Goal: Task Accomplishment & Management: Use online tool/utility

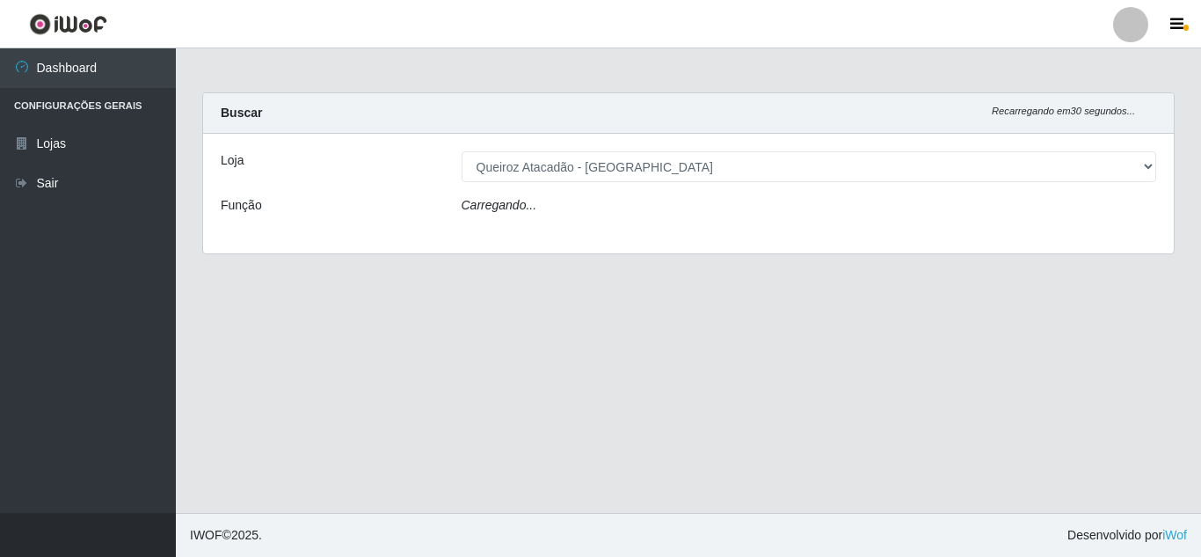
select select "462"
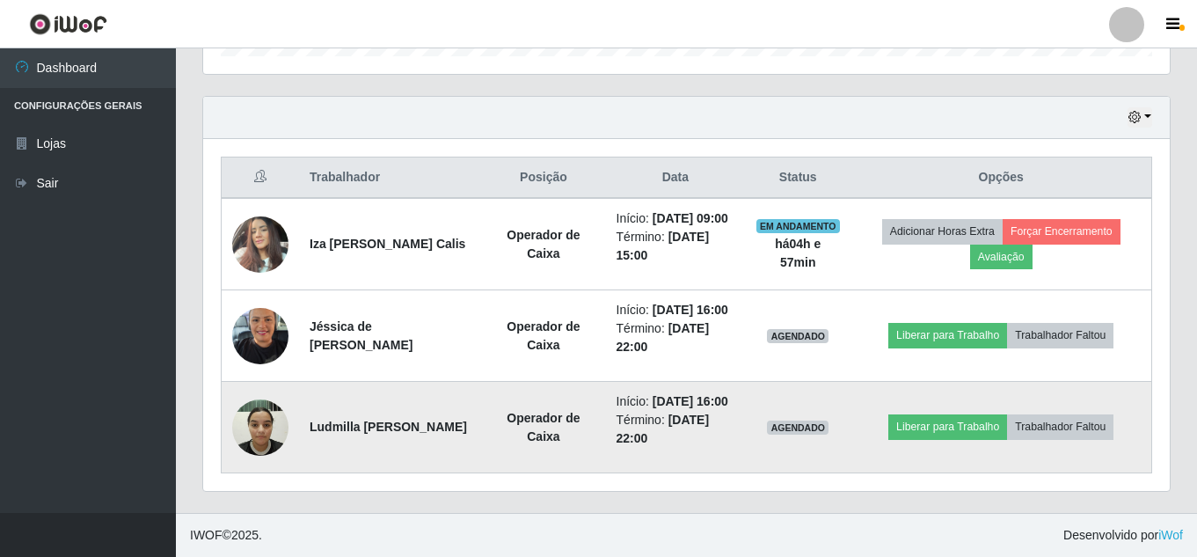
scroll to position [628, 0]
click at [234, 418] on img at bounding box center [260, 427] width 56 height 75
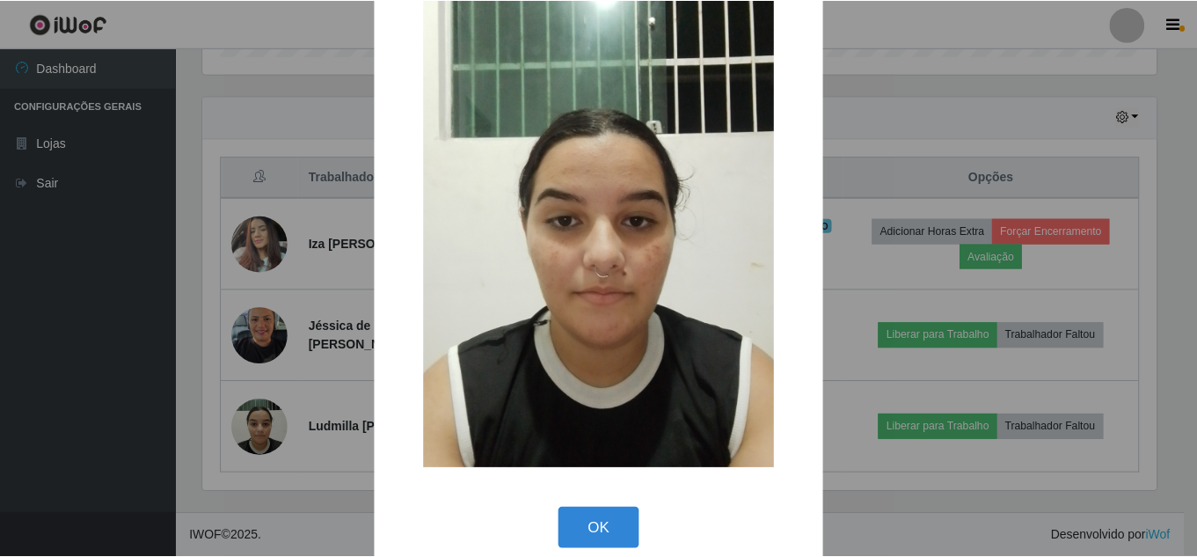
scroll to position [66, 0]
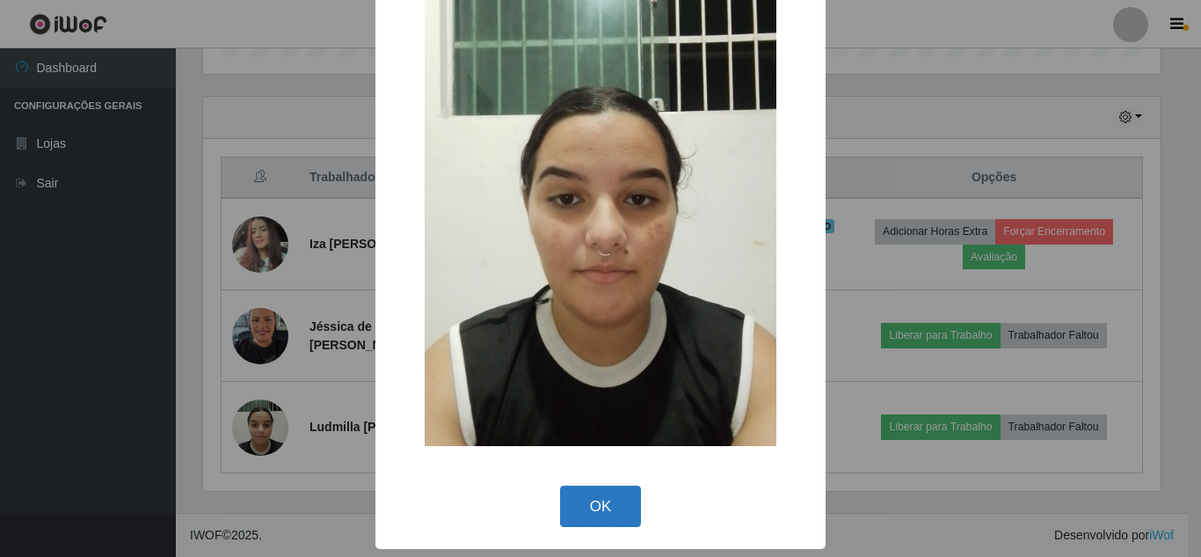
click at [614, 496] on button "OK" at bounding box center [601, 505] width 82 height 41
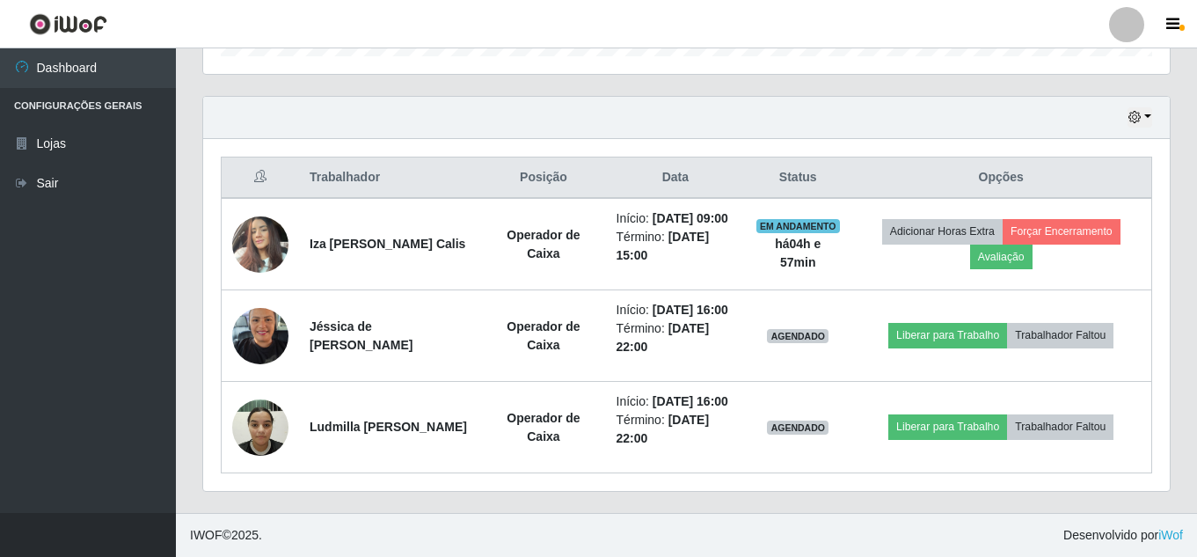
scroll to position [365, 966]
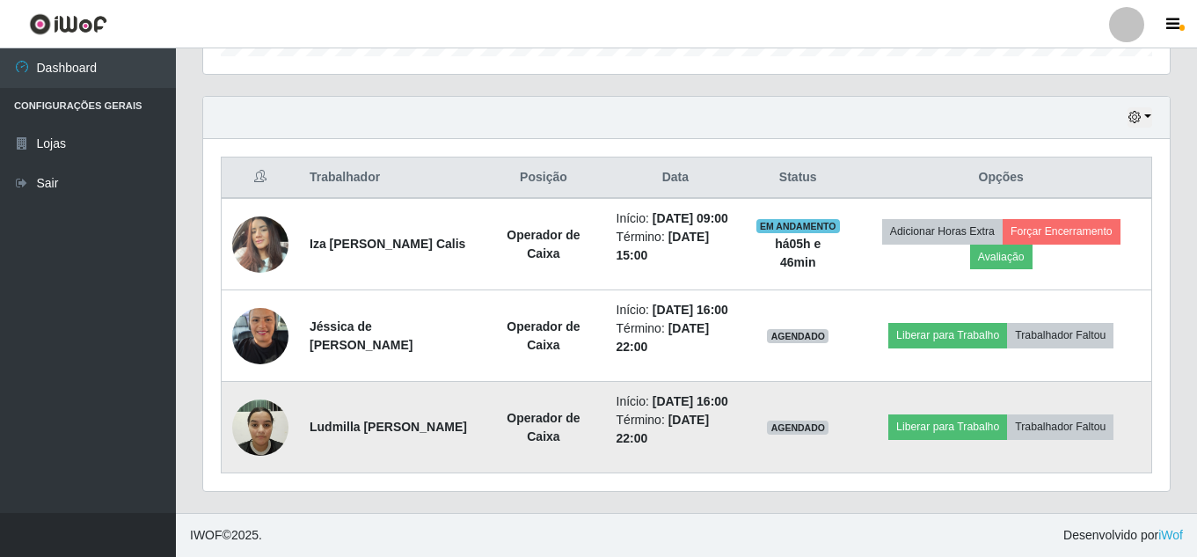
drag, startPoint x: 292, startPoint y: 425, endPoint x: 277, endPoint y: 421, distance: 15.4
click at [290, 425] on td at bounding box center [261, 427] width 78 height 91
click at [270, 419] on img at bounding box center [260, 427] width 56 height 75
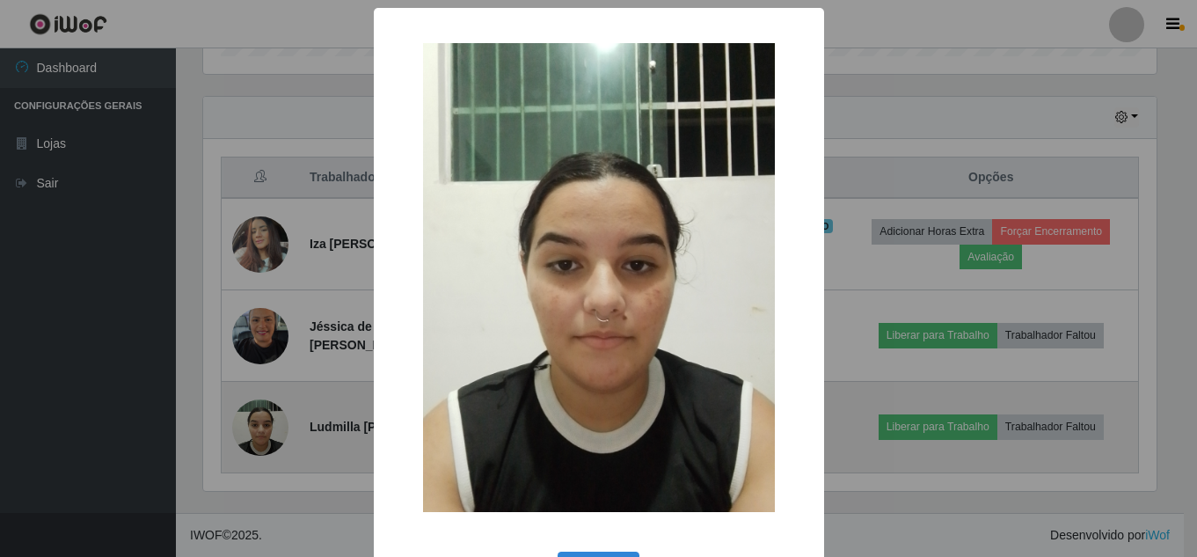
scroll to position [365, 958]
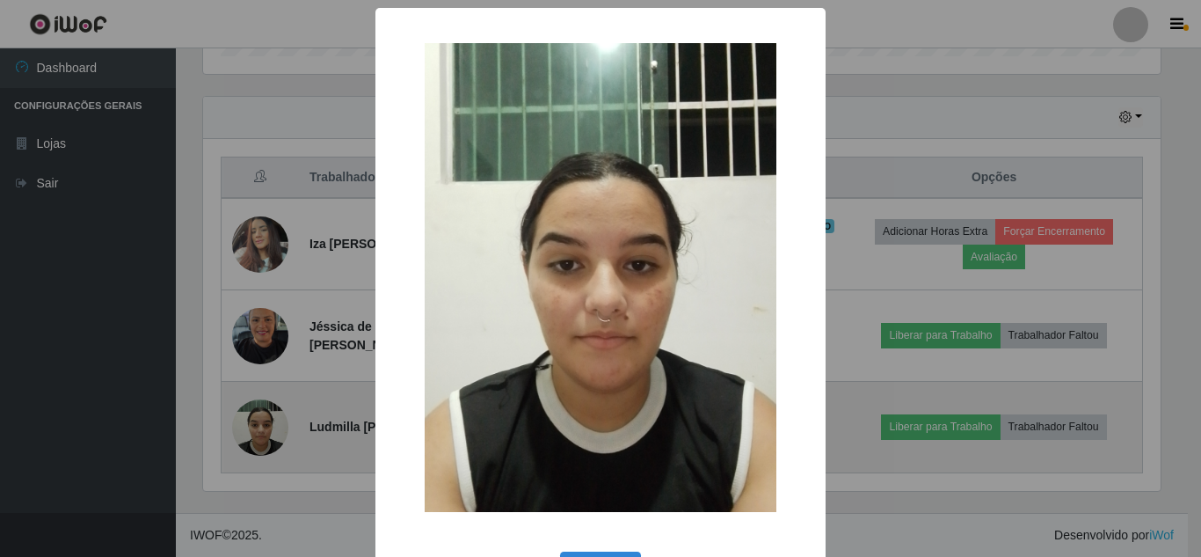
click at [270, 419] on div "× OK Cancel" at bounding box center [600, 278] width 1201 height 557
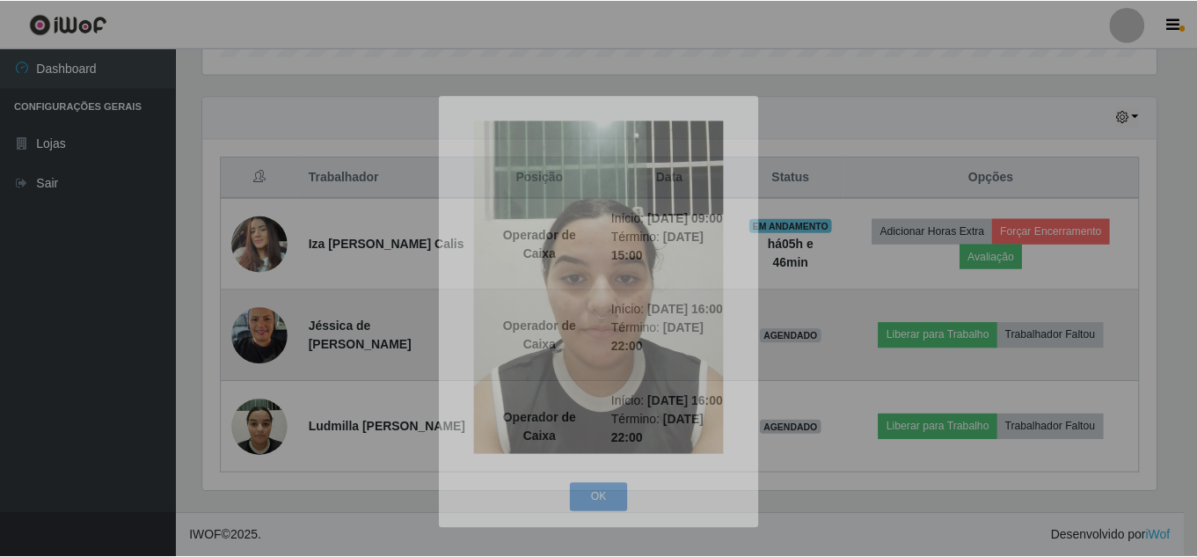
scroll to position [365, 966]
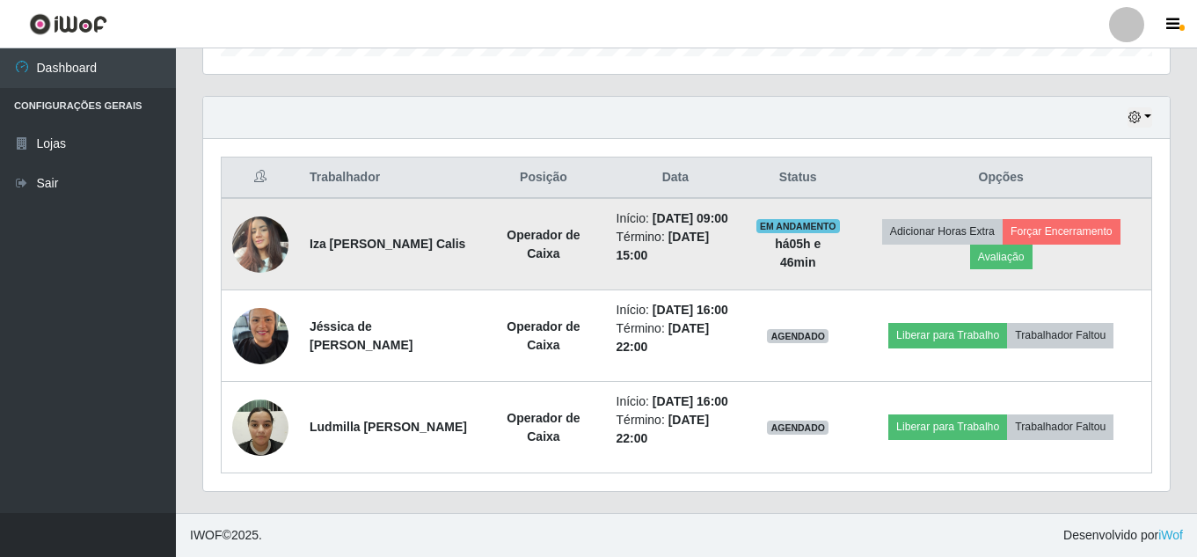
click at [248, 207] on img at bounding box center [260, 244] width 56 height 75
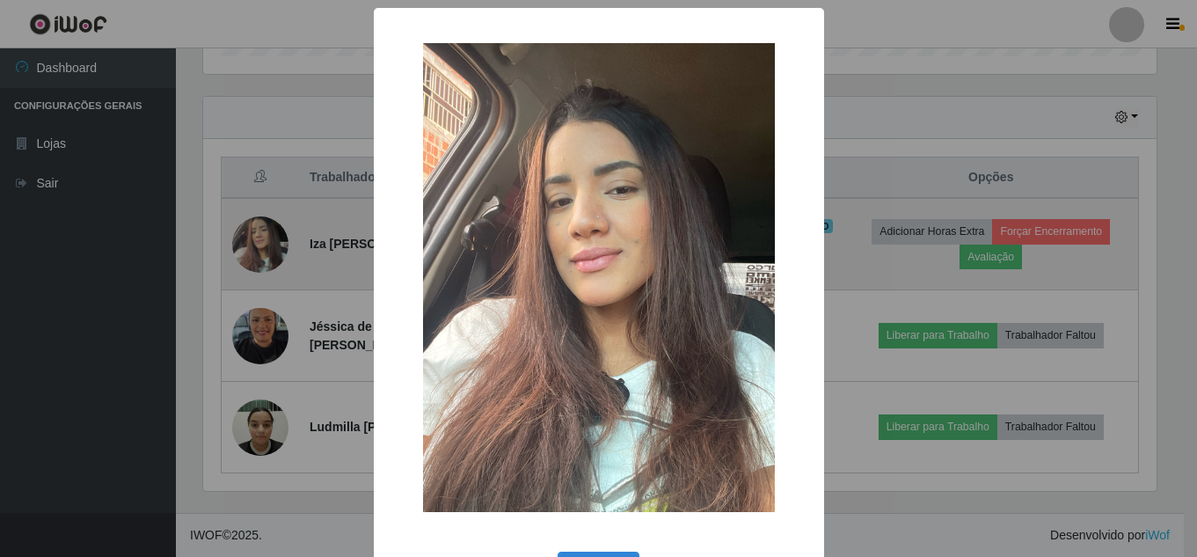
scroll to position [365, 958]
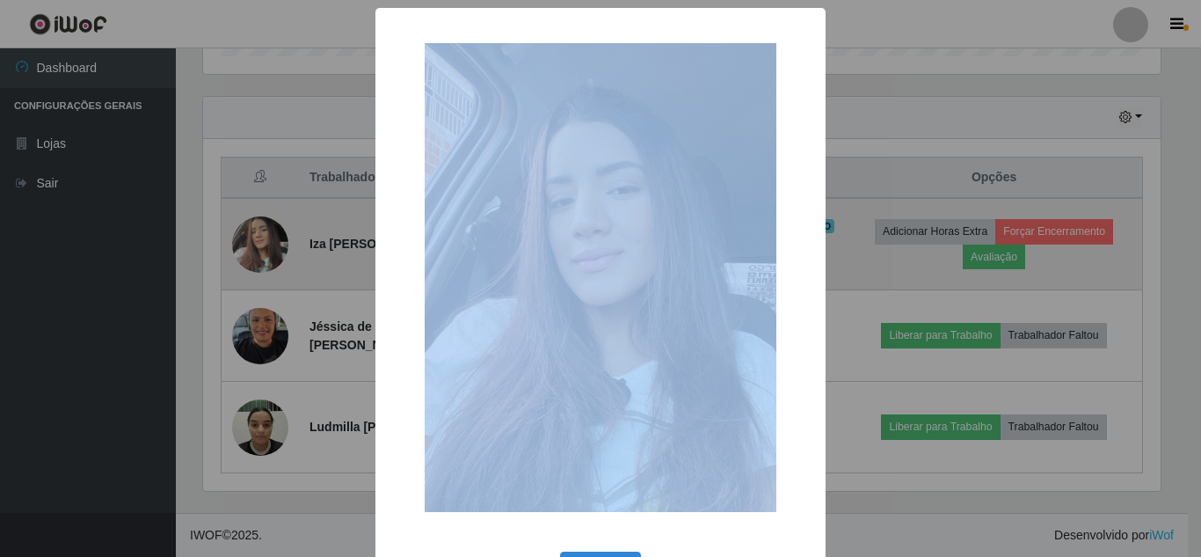
click at [248, 200] on div "× OK Cancel" at bounding box center [600, 278] width 1201 height 557
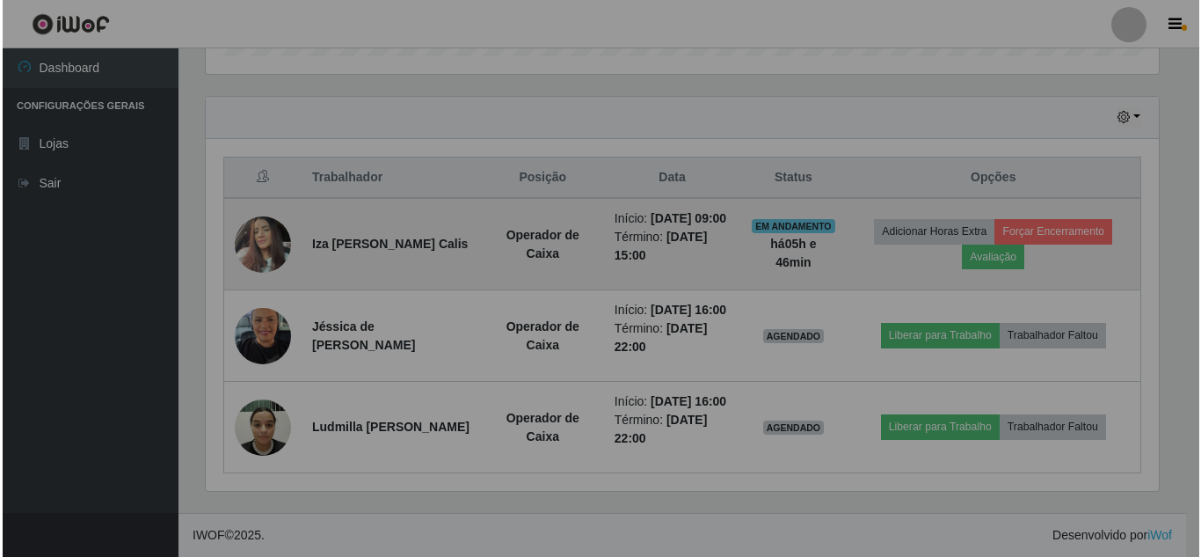
scroll to position [365, 966]
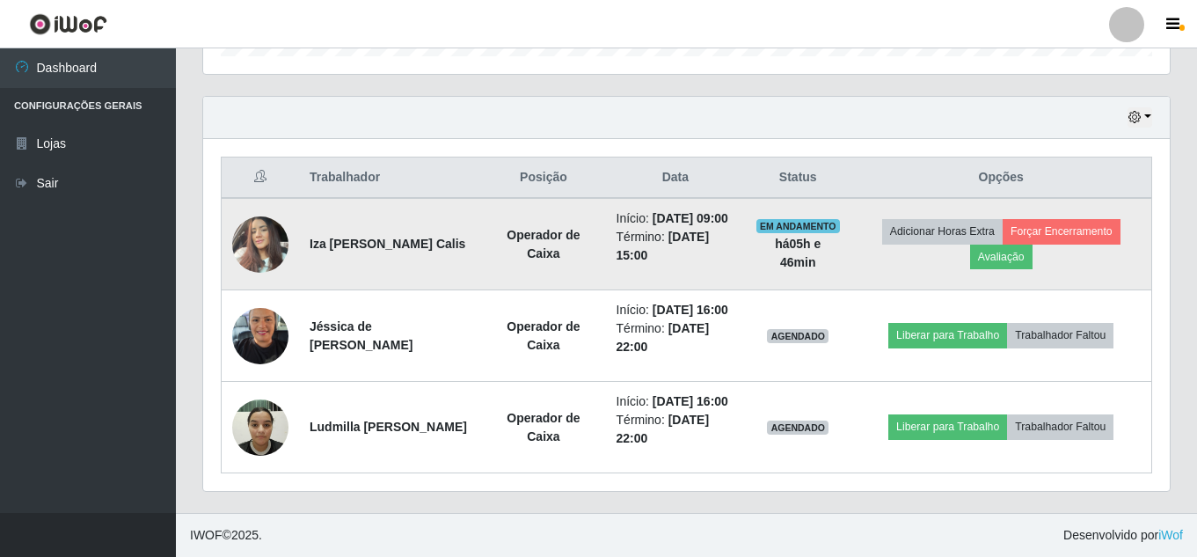
click at [278, 208] on img at bounding box center [260, 244] width 56 height 75
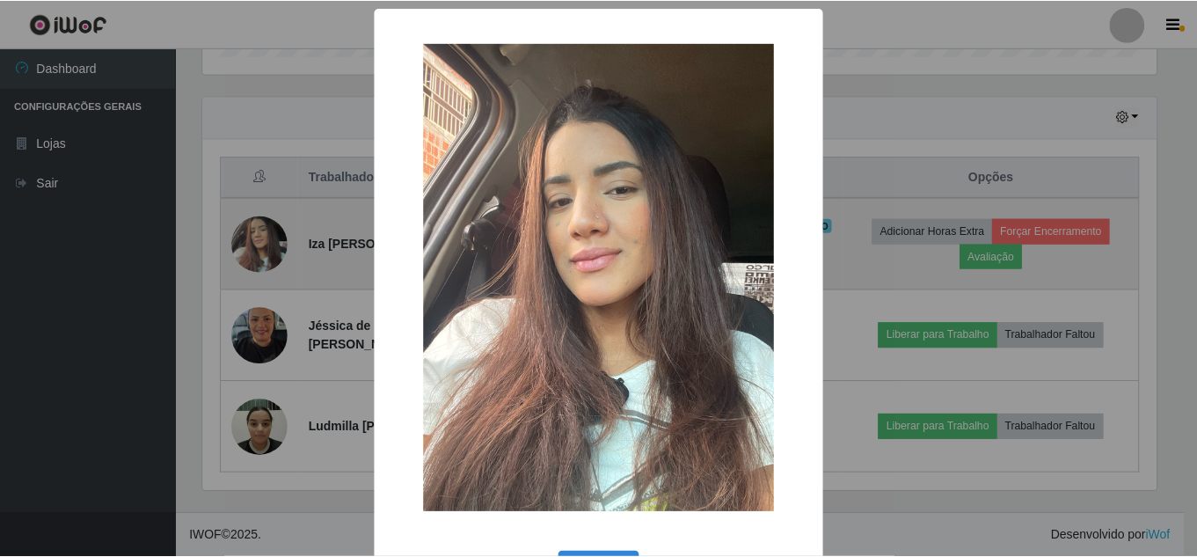
scroll to position [365, 958]
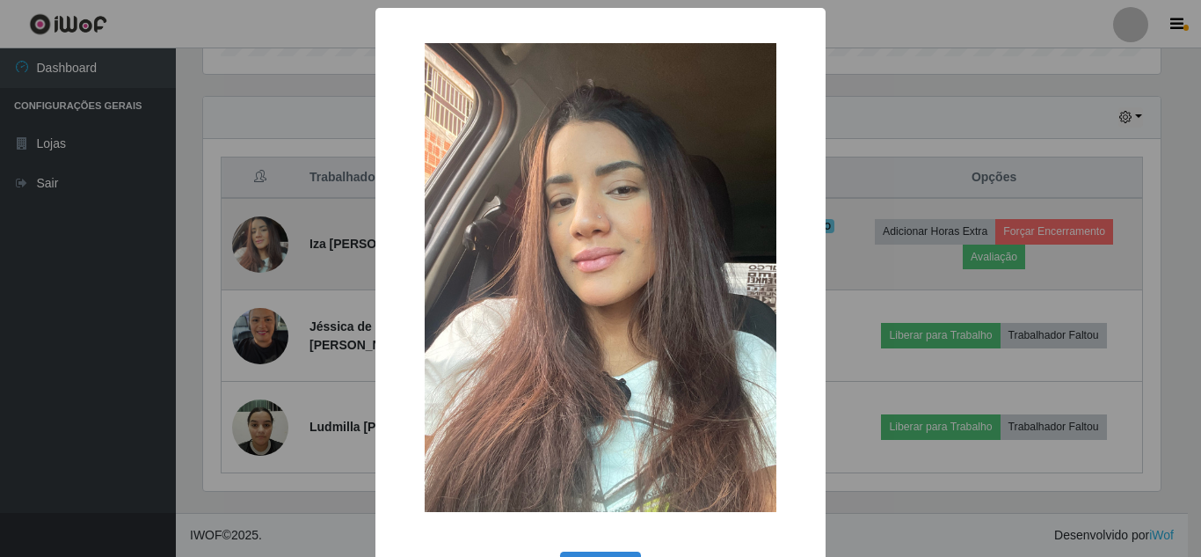
click at [278, 208] on div "× OK Cancel" at bounding box center [600, 278] width 1201 height 557
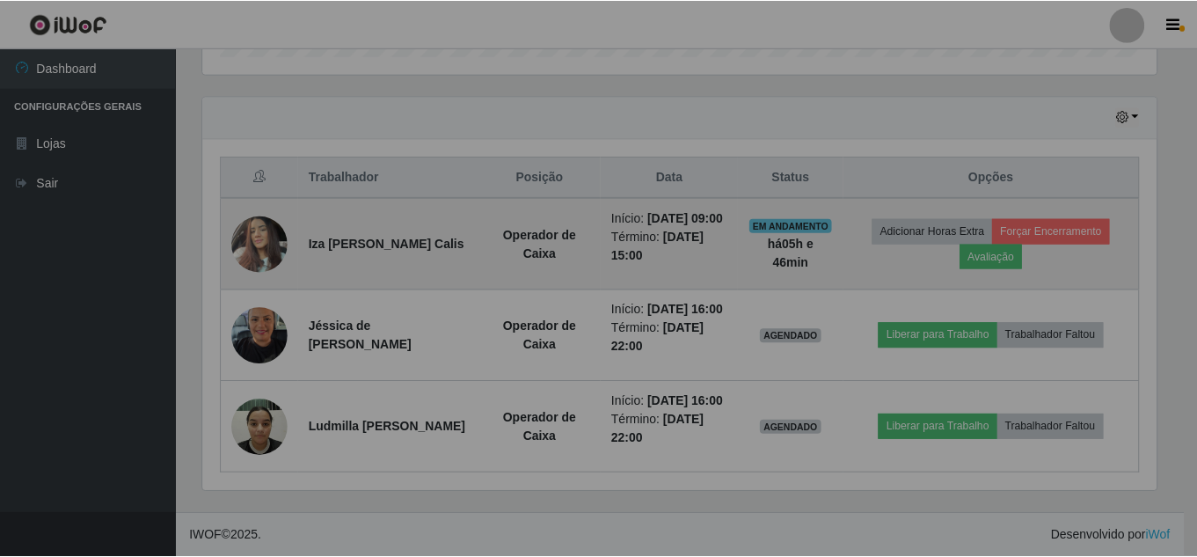
scroll to position [365, 966]
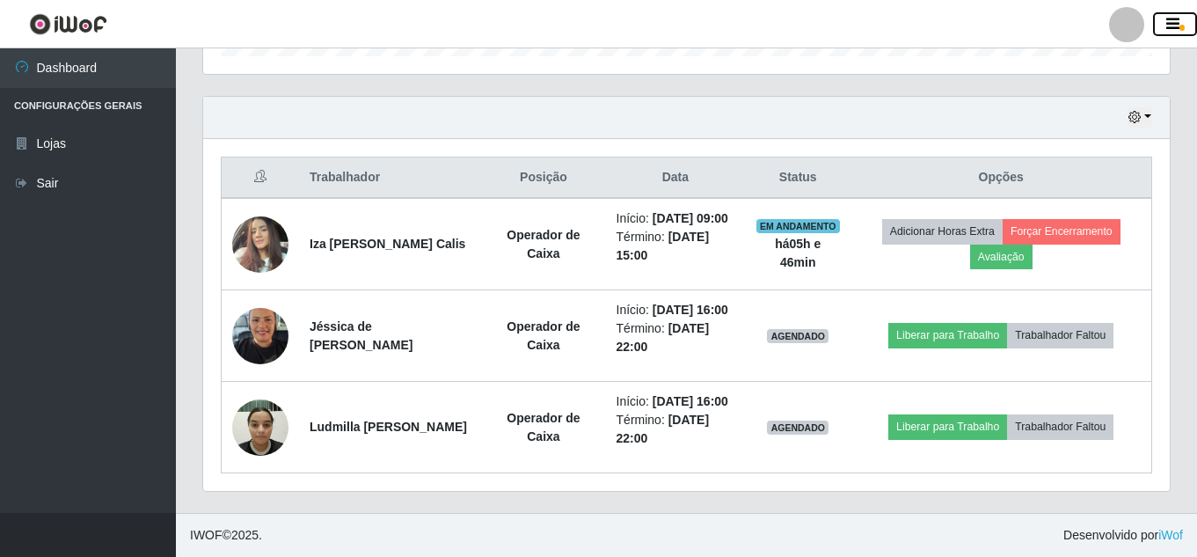
click at [1183, 18] on button "button" at bounding box center [1175, 24] width 44 height 25
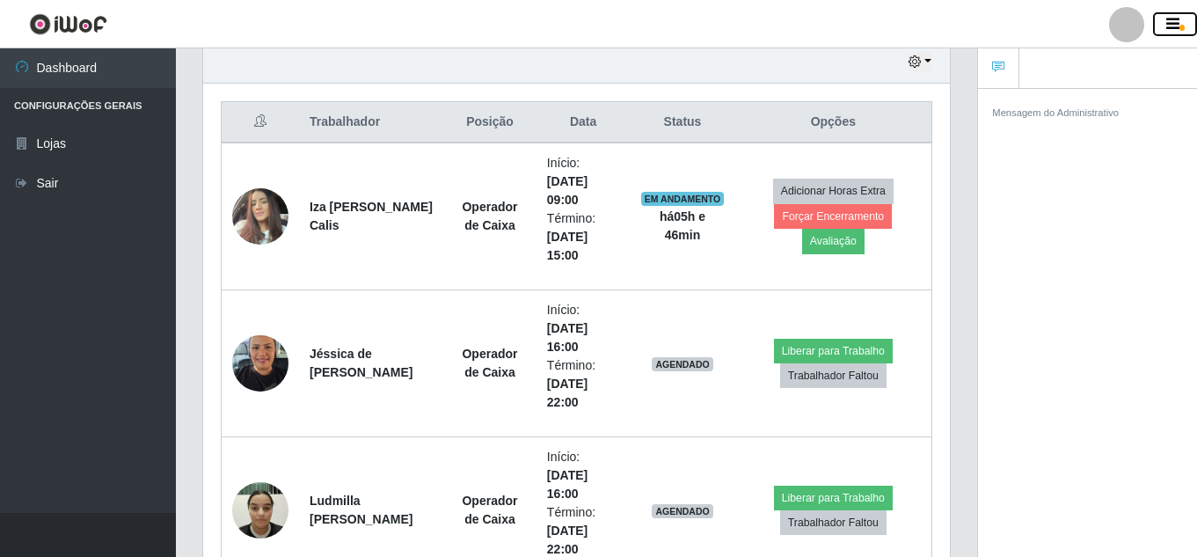
scroll to position [365, 747]
click at [1183, 18] on button "button" at bounding box center [1175, 24] width 44 height 25
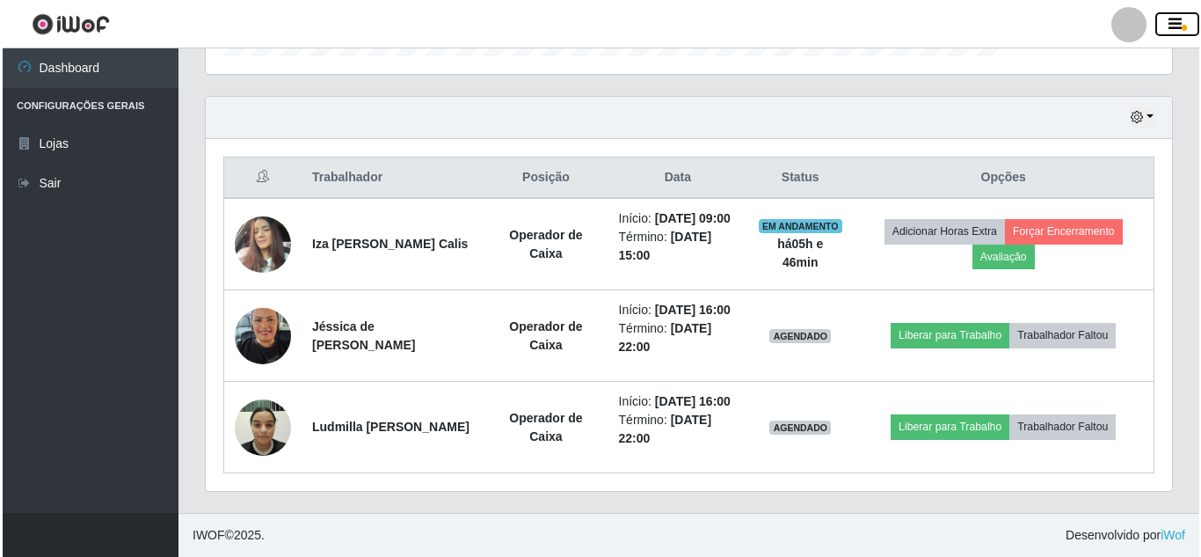
scroll to position [365, 966]
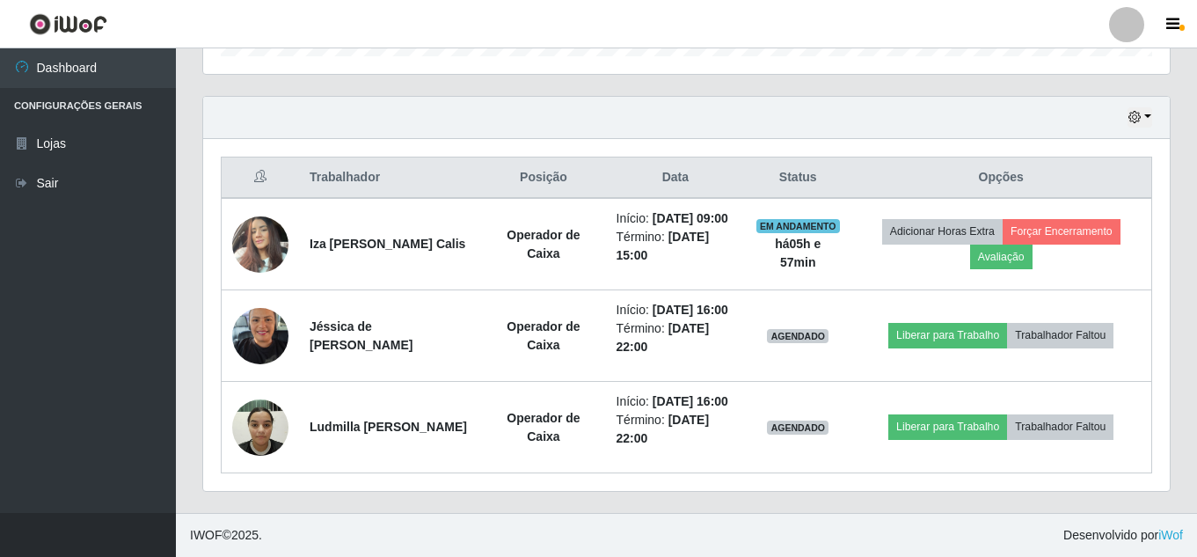
click at [620, 157] on th "Data" at bounding box center [676, 177] width 140 height 41
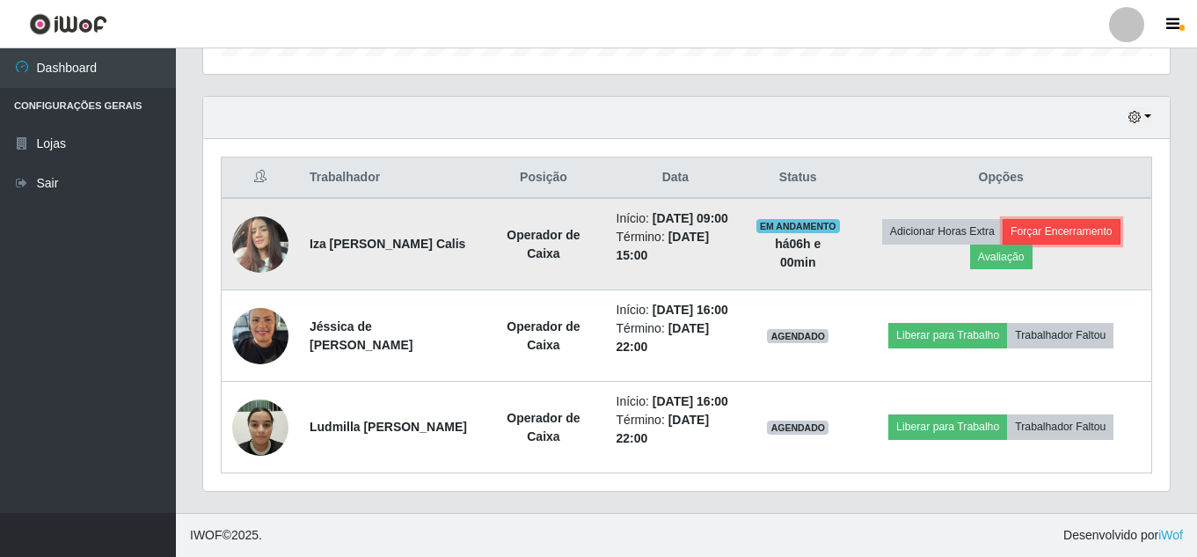
click at [1070, 219] on button "Forçar Encerramento" at bounding box center [1061, 231] width 118 height 25
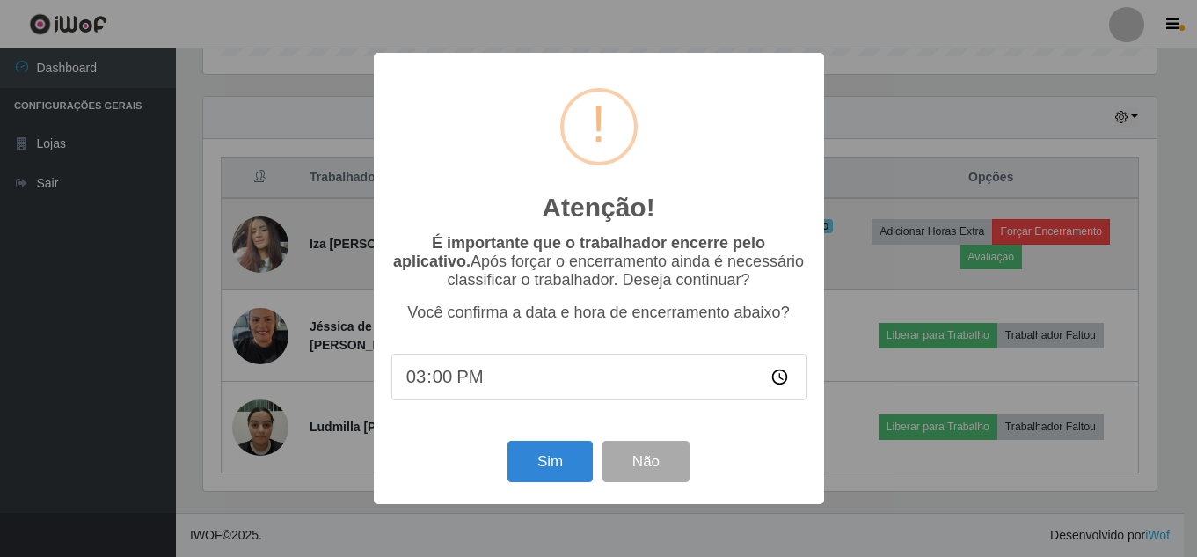
scroll to position [365, 958]
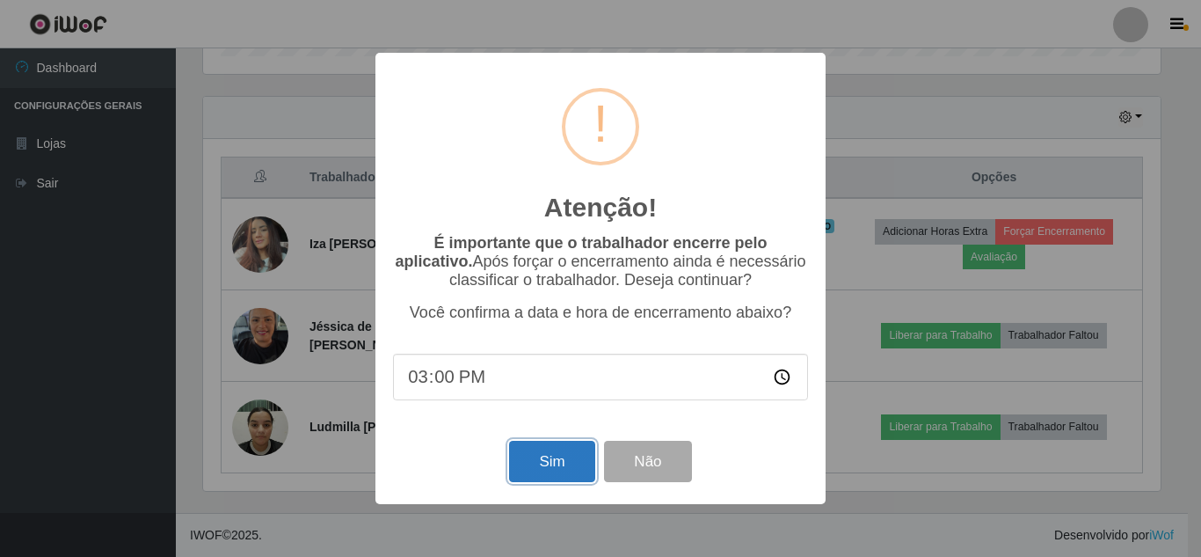
click at [558, 463] on button "Sim" at bounding box center [551, 461] width 85 height 41
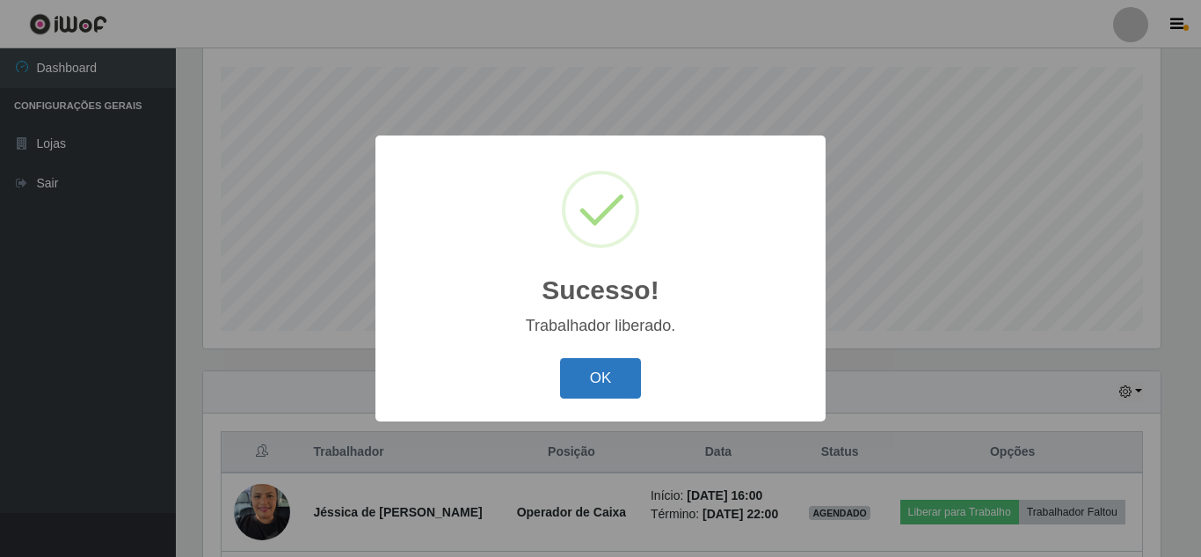
click at [578, 374] on button "OK" at bounding box center [601, 378] width 82 height 41
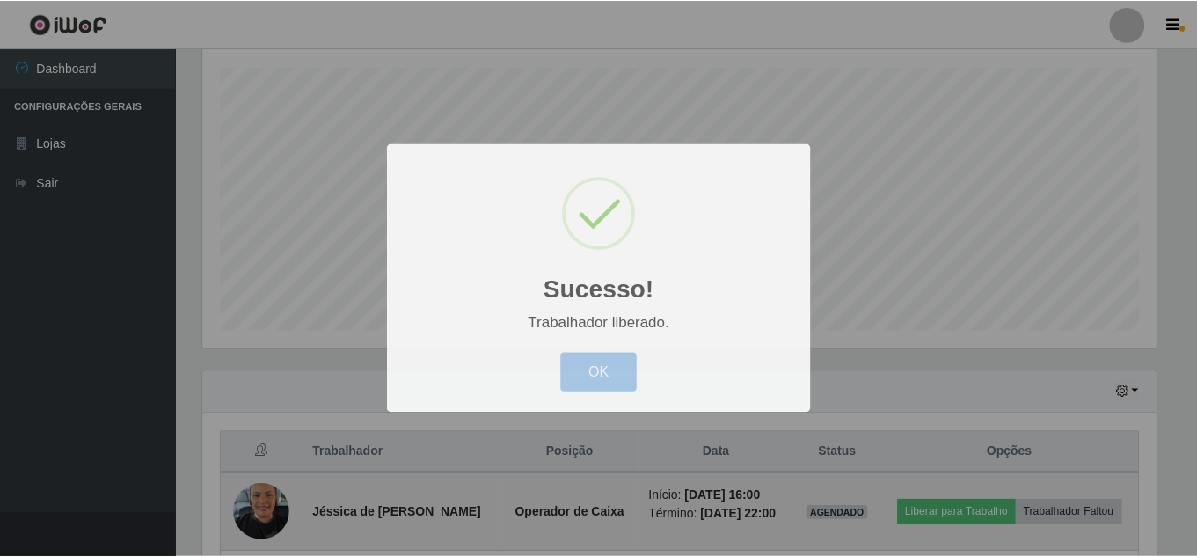
scroll to position [365, 966]
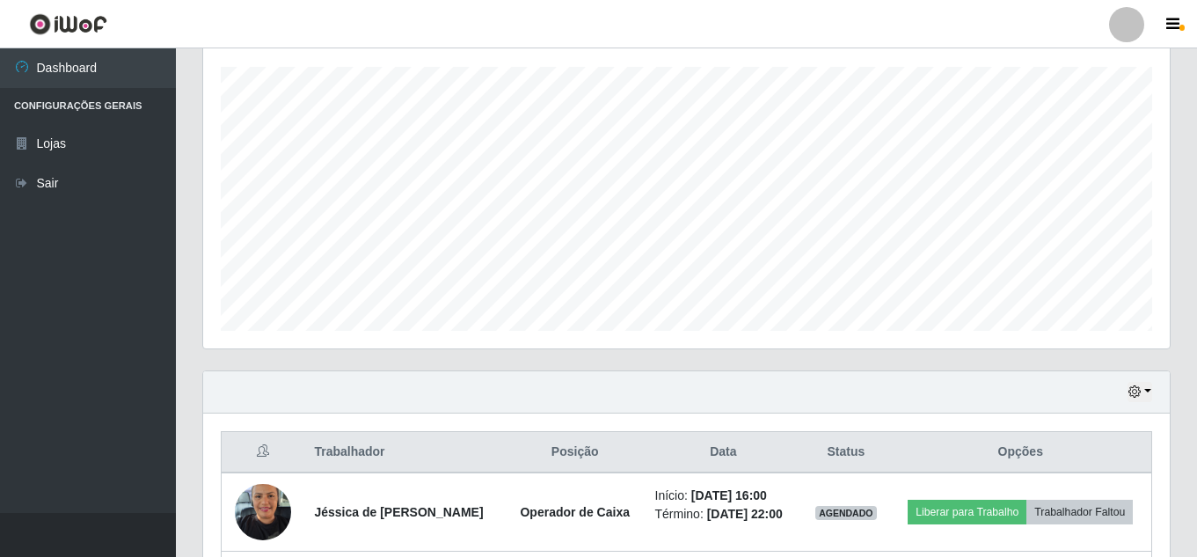
click at [747, 435] on th "Data" at bounding box center [724, 452] width 158 height 41
